Goal: Check status: Check status

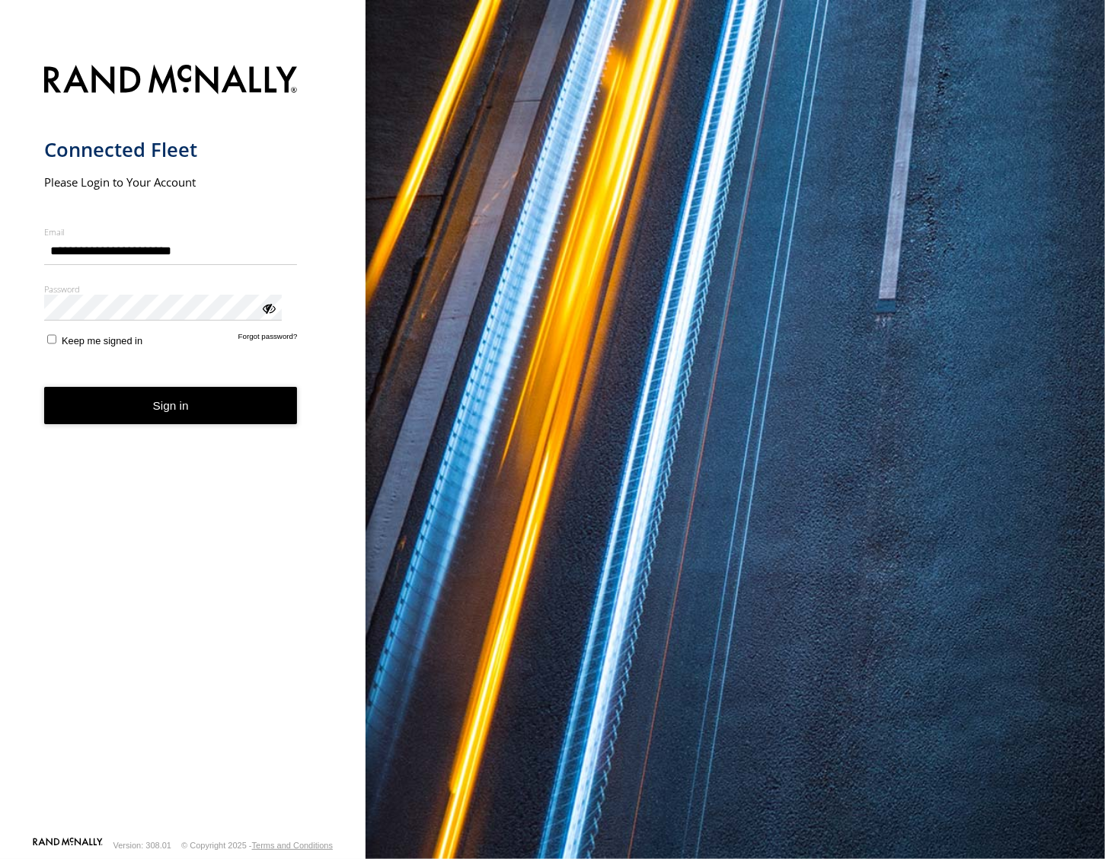
click at [155, 387] on button "Sign in" at bounding box center [171, 405] width 254 height 37
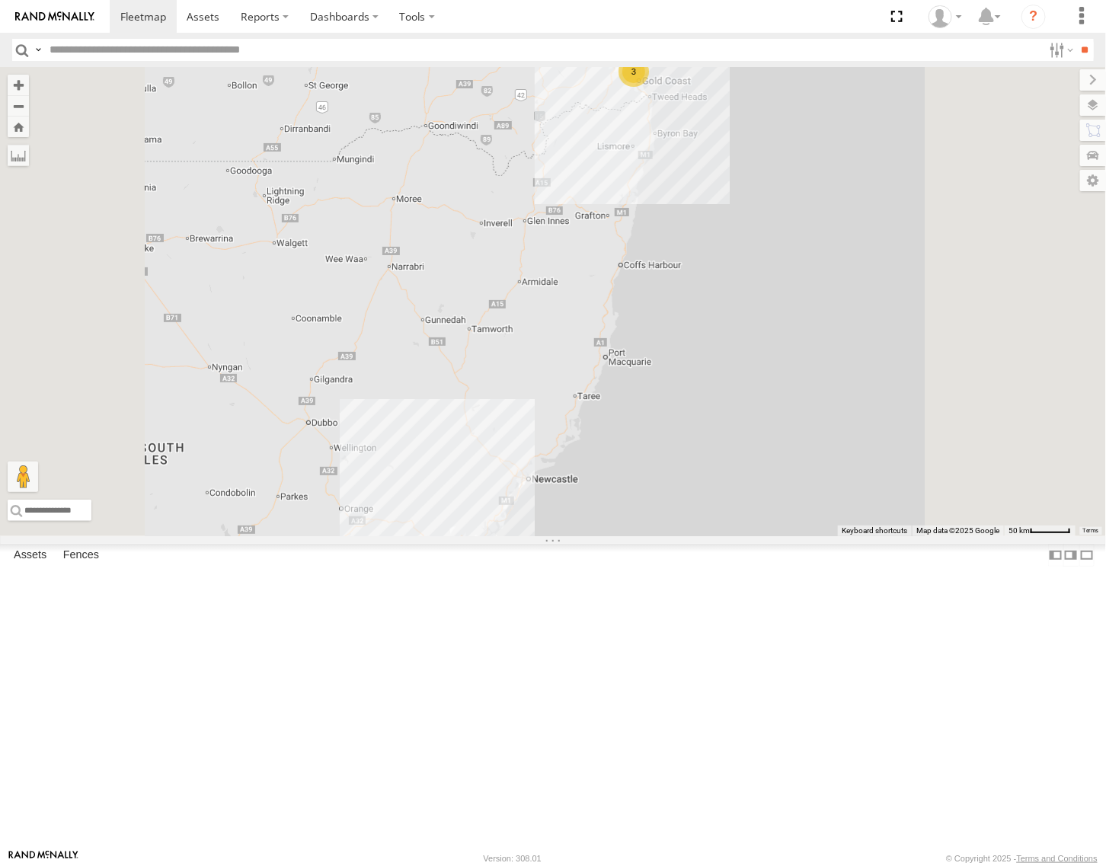
click at [0, 0] on div "[GEOGRAPHIC_DATA]" at bounding box center [0, 0] width 0 height 0
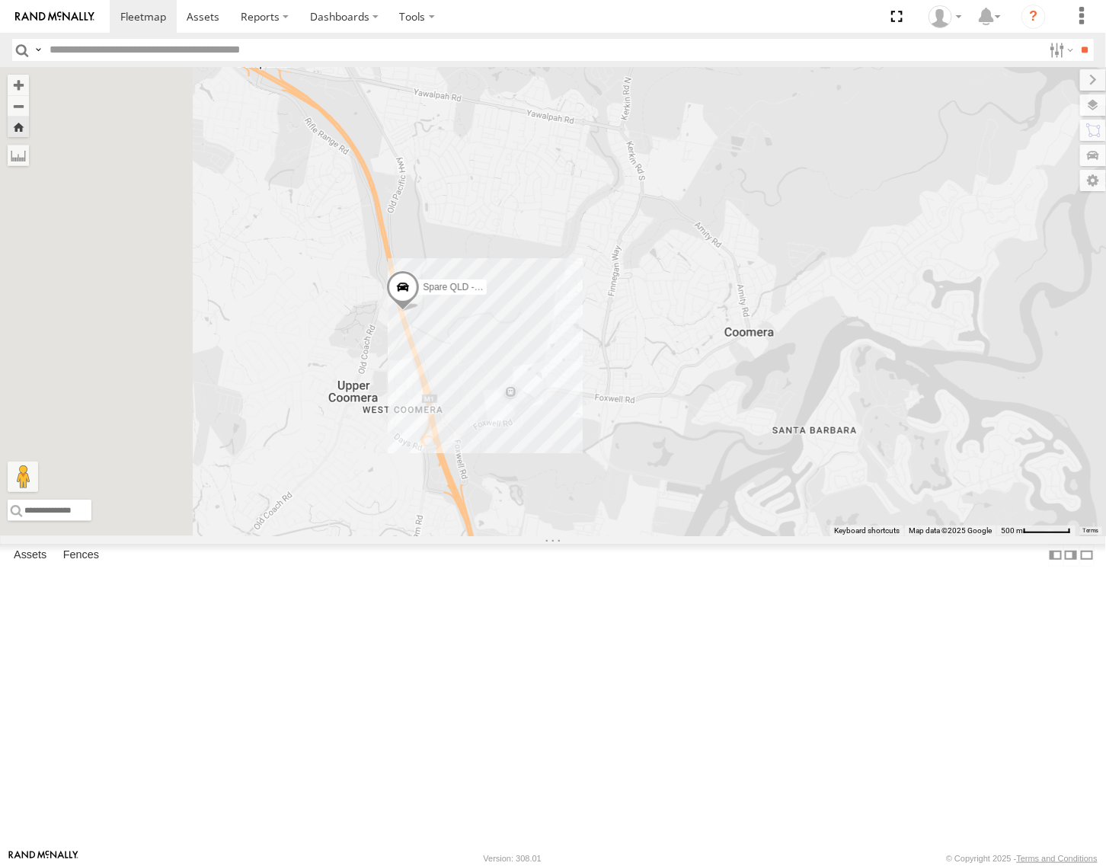
drag, startPoint x: 576, startPoint y: 497, endPoint x: 637, endPoint y: 488, distance: 61.5
click at [637, 488] on div "Spare QLD - Dark Green" at bounding box center [553, 301] width 1106 height 469
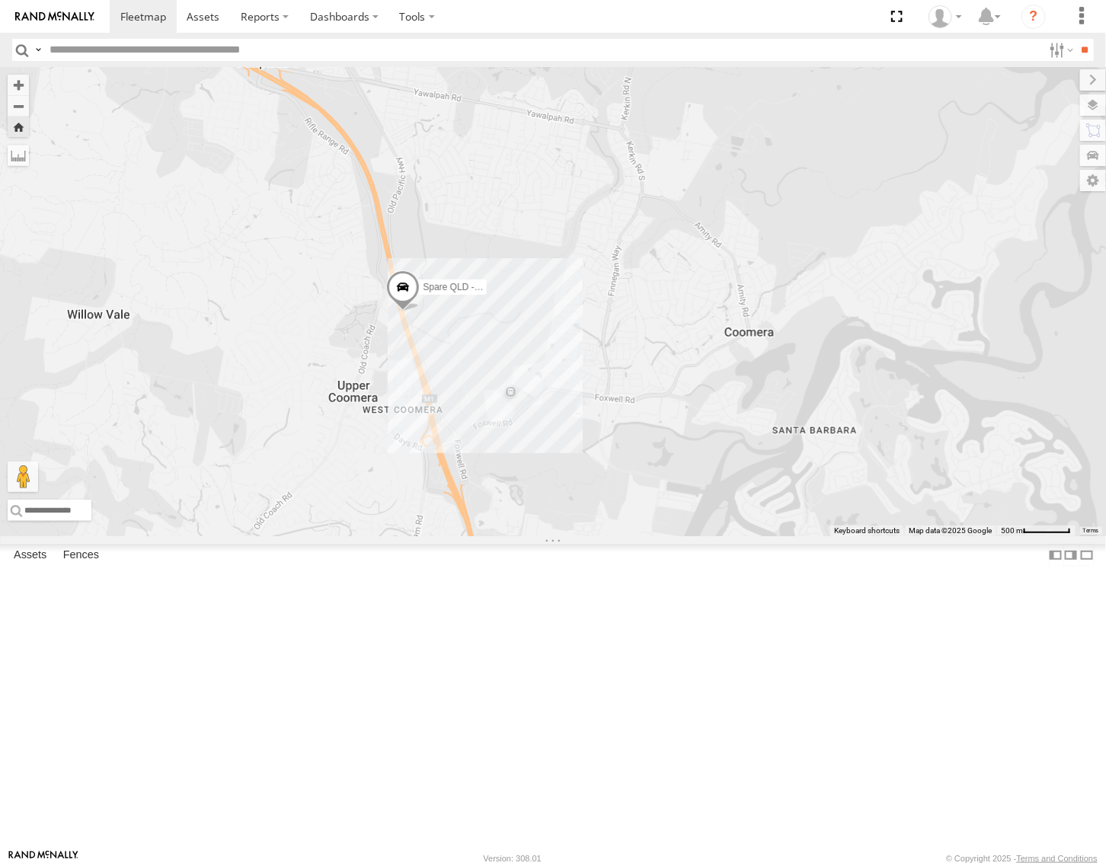
click at [420, 312] on span at bounding box center [403, 290] width 34 height 41
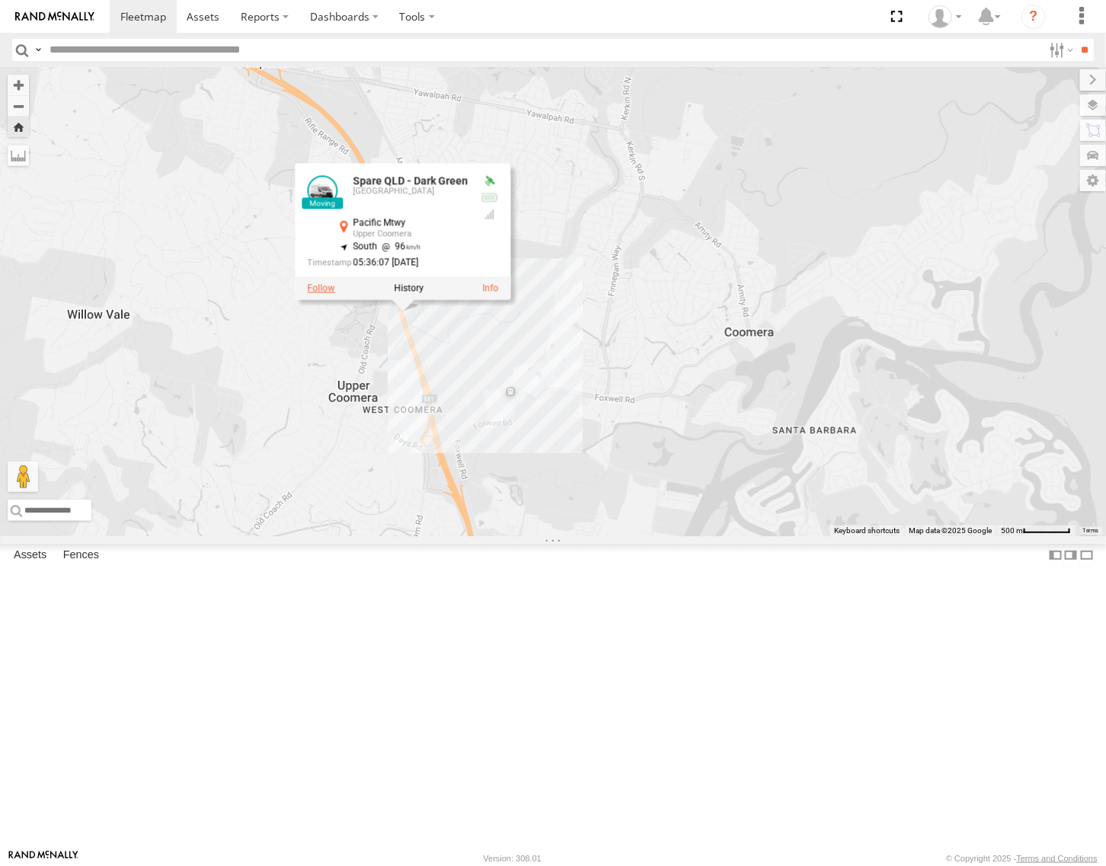
click at [335, 294] on label at bounding box center [321, 288] width 27 height 11
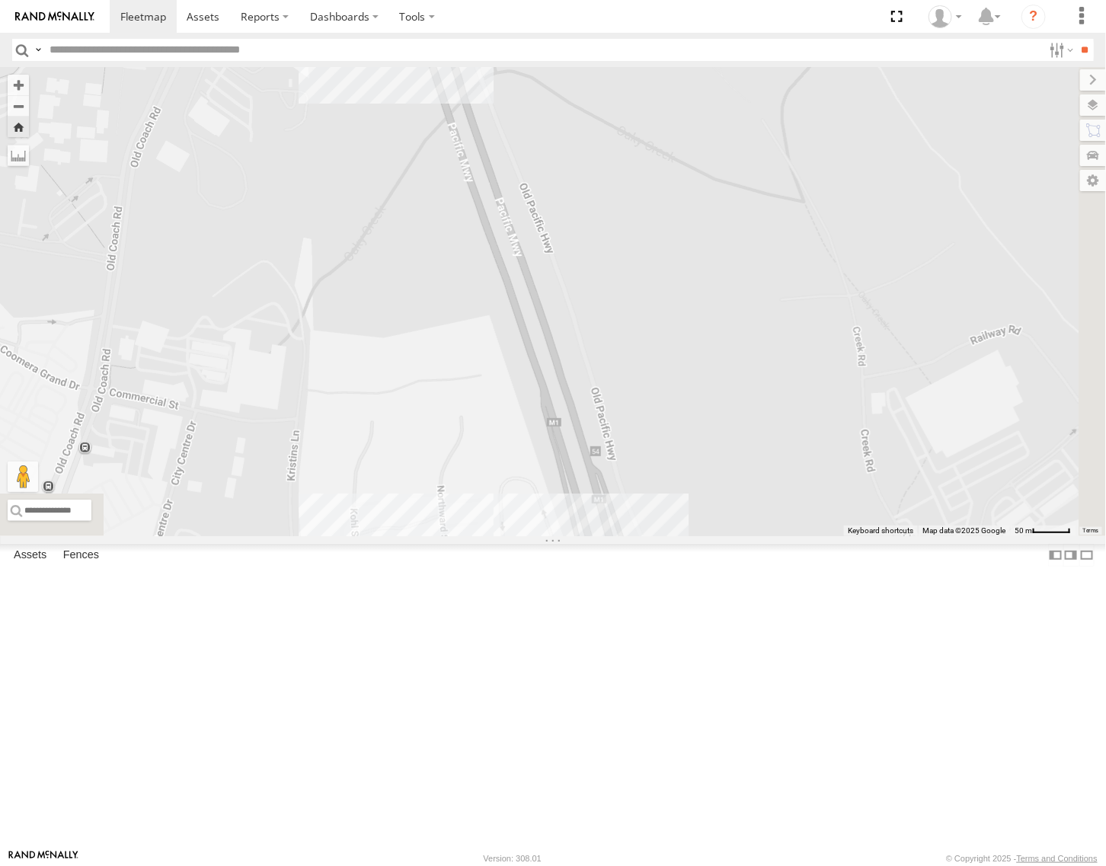
drag, startPoint x: 706, startPoint y: 622, endPoint x: 603, endPoint y: 225, distance: 409.9
click at [603, 225] on div "Spare QLD - Dark Green" at bounding box center [553, 301] width 1106 height 469
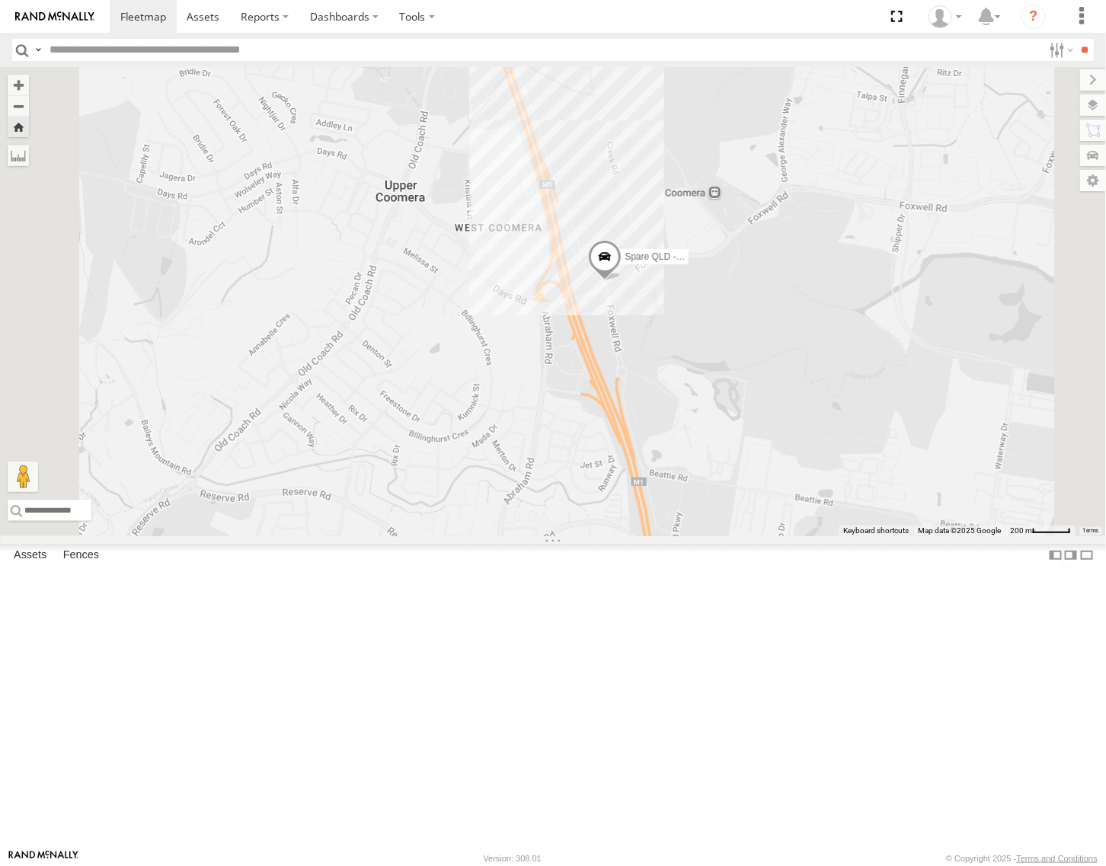
drag, startPoint x: 920, startPoint y: 707, endPoint x: 868, endPoint y: 566, distance: 150.1
click at [868, 536] on div "Spare QLD - Dark Green" at bounding box center [553, 301] width 1106 height 469
drag, startPoint x: 95, startPoint y: 360, endPoint x: 20, endPoint y: 468, distance: 131.8
click at [0, 0] on div "Spare QLD - Dark Green [GEOGRAPHIC_DATA] 54 Coomera -27.85308 153.30824 Video S…" at bounding box center [0, 0] width 0 height 0
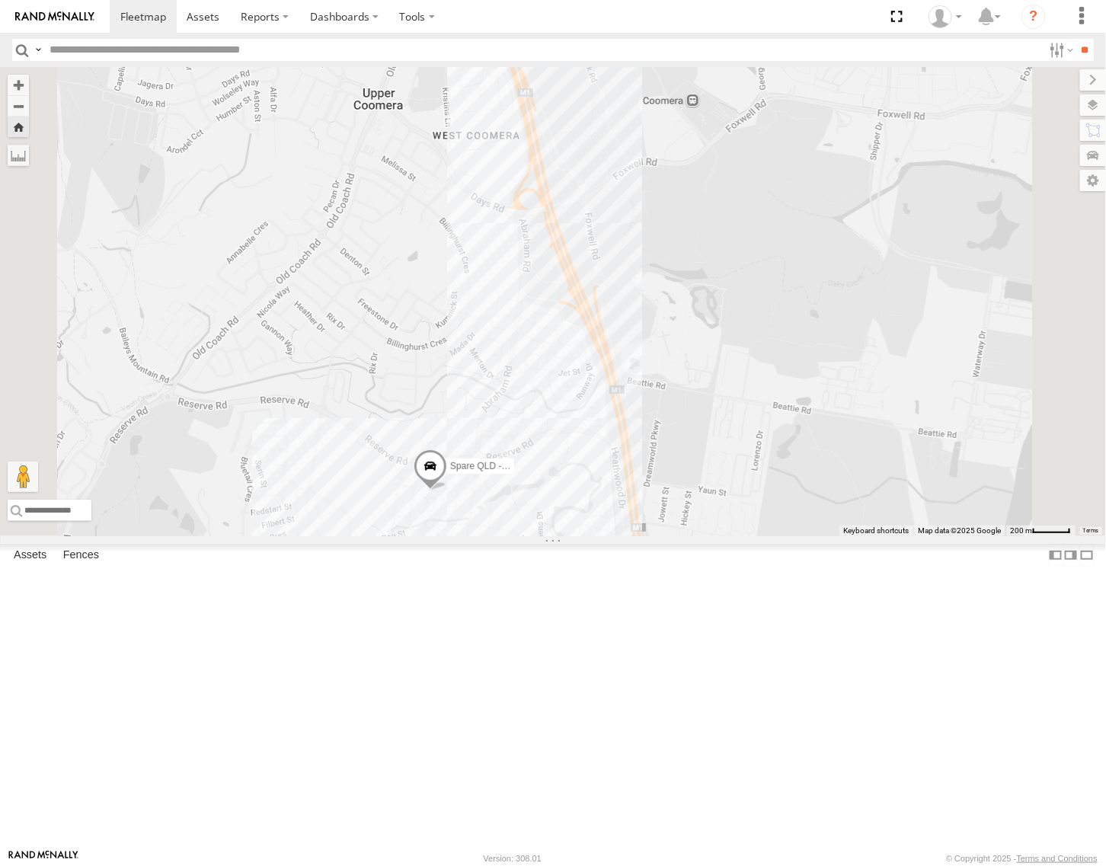
drag, startPoint x: 811, startPoint y: 634, endPoint x: 790, endPoint y: 557, distance: 79.8
click at [790, 536] on div "Spare QLD - Dark Green" at bounding box center [553, 301] width 1106 height 469
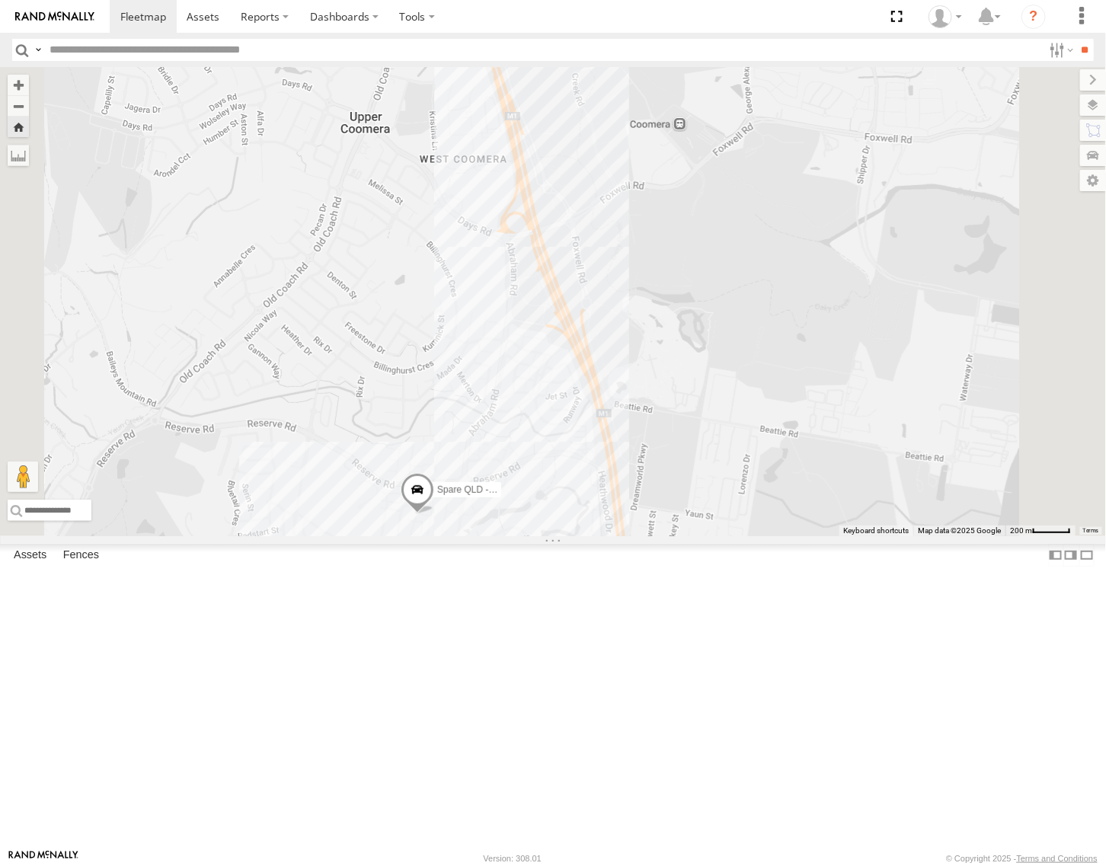
drag, startPoint x: 781, startPoint y: 548, endPoint x: 765, endPoint y: 574, distance: 29.4
click at [765, 536] on div "Spare QLD - Dark Green" at bounding box center [553, 301] width 1106 height 469
click at [617, 536] on div "Spare QLD - Dark Green" at bounding box center [553, 301] width 1106 height 469
click at [434, 514] on span at bounding box center [418, 493] width 34 height 41
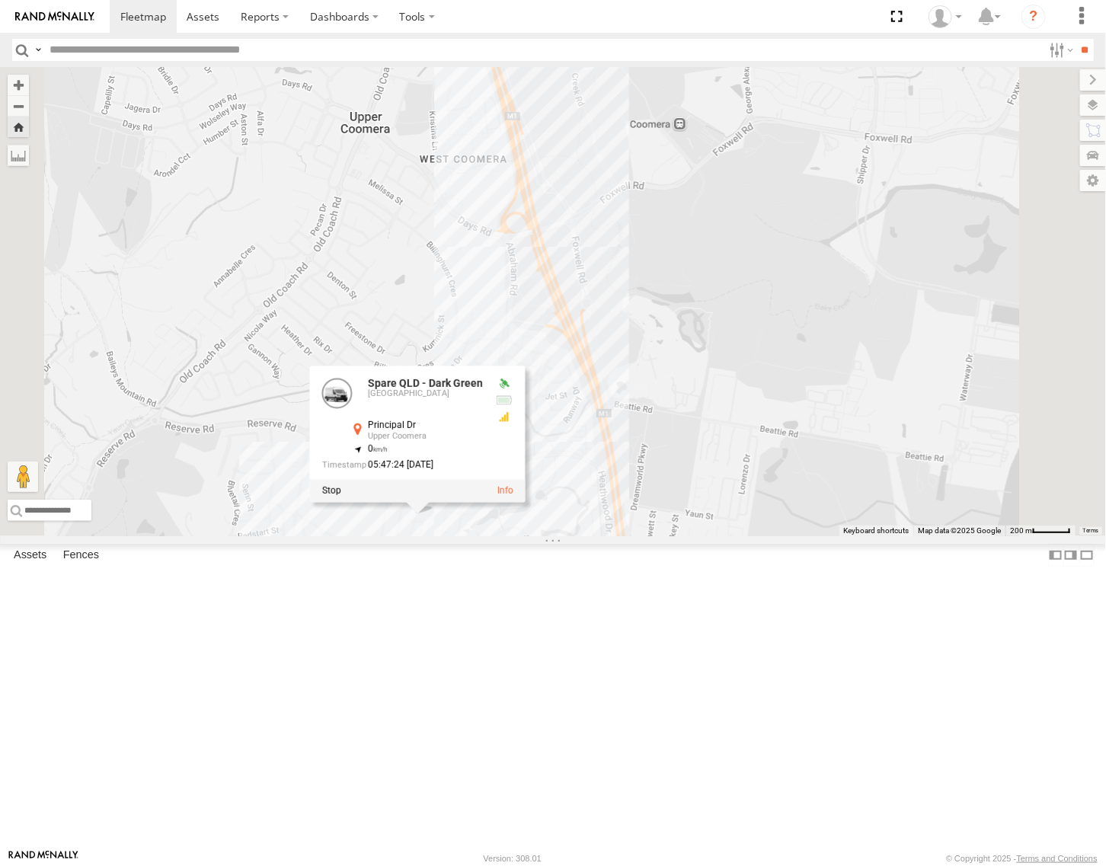
click at [615, 536] on div "Spare QLD - Dark Green Spare QLD - Dark Green [GEOGRAPHIC_DATA] Principal Dr Up…" at bounding box center [553, 301] width 1106 height 469
